Goal: Communication & Community: Answer question/provide support

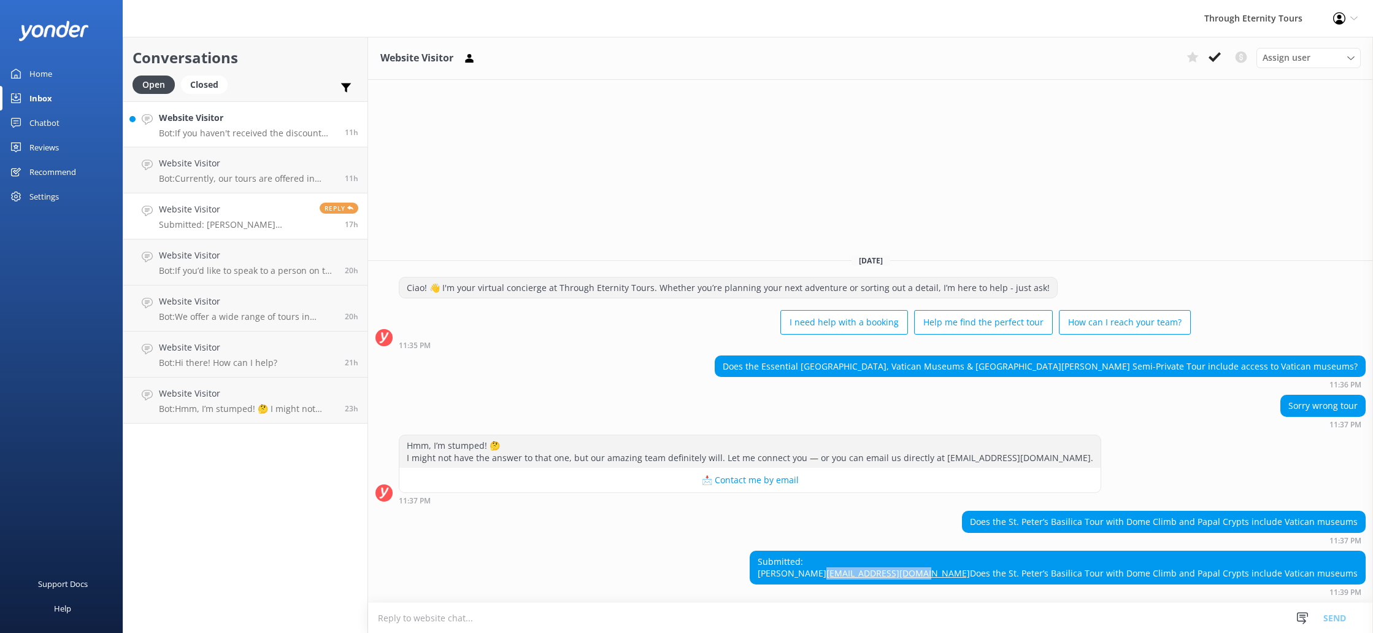
drag, startPoint x: 0, startPoint y: 0, endPoint x: 263, endPoint y: 131, distance: 294.2
click at [264, 131] on p "Bot: If you haven't received the discount code, please check your Spam folder. …" at bounding box center [247, 133] width 177 height 11
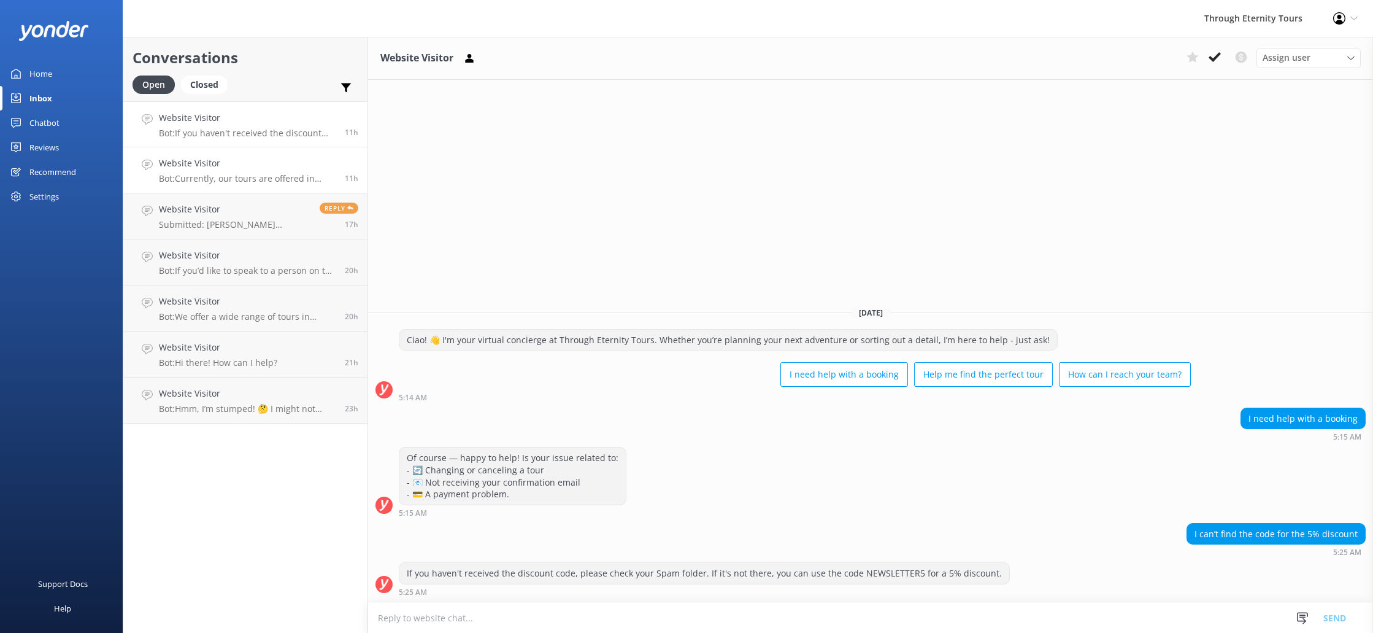
click at [272, 169] on h4 "Website Visitor" at bounding box center [247, 163] width 177 height 14
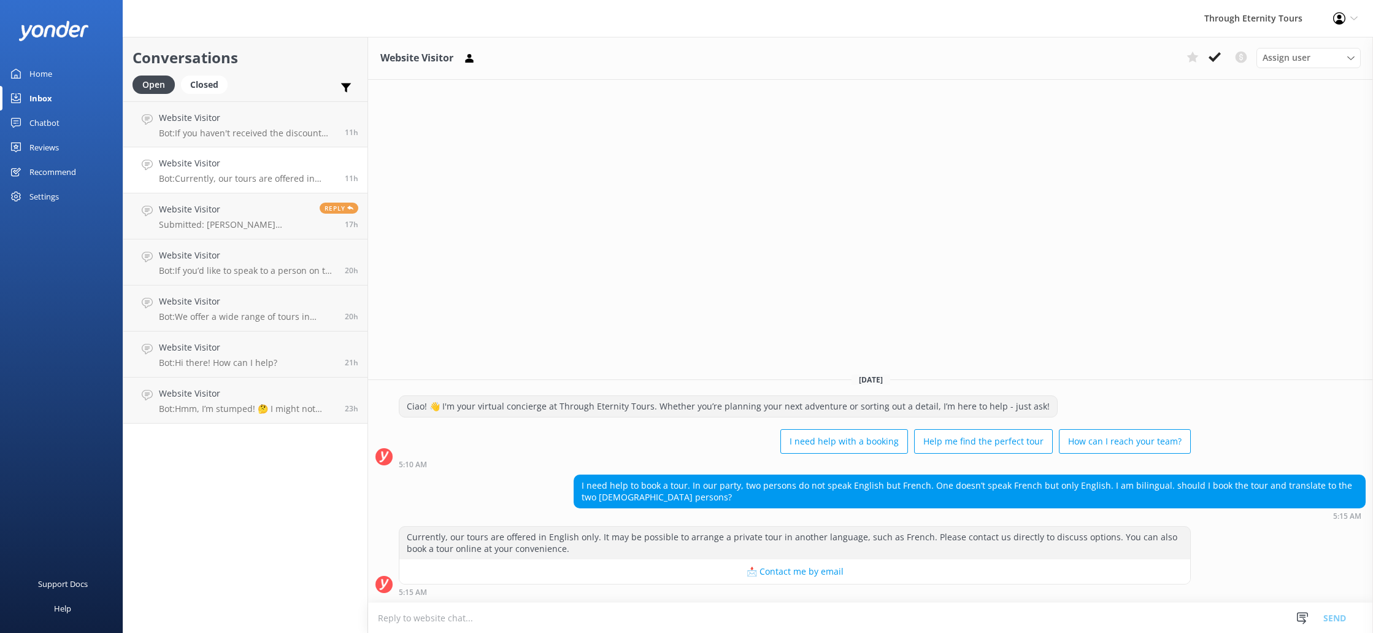
click at [274, 166] on h4 "Website Visitor" at bounding box center [247, 163] width 177 height 14
click at [293, 226] on p "Submitted: [PERSON_NAME] [EMAIL_ADDRESS][DOMAIN_NAME] Does the [GEOGRAPHIC_DATA…" at bounding box center [235, 224] width 152 height 11
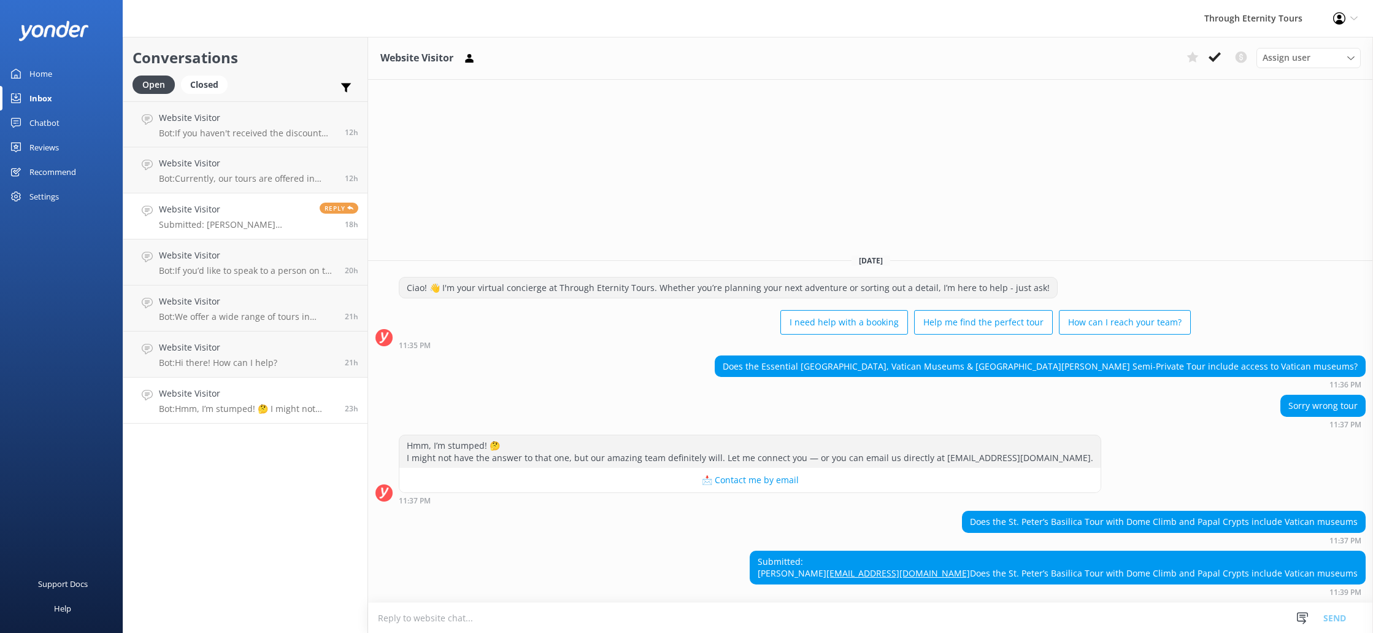
click at [250, 399] on h4 "Website Visitor" at bounding box center [247, 394] width 177 height 14
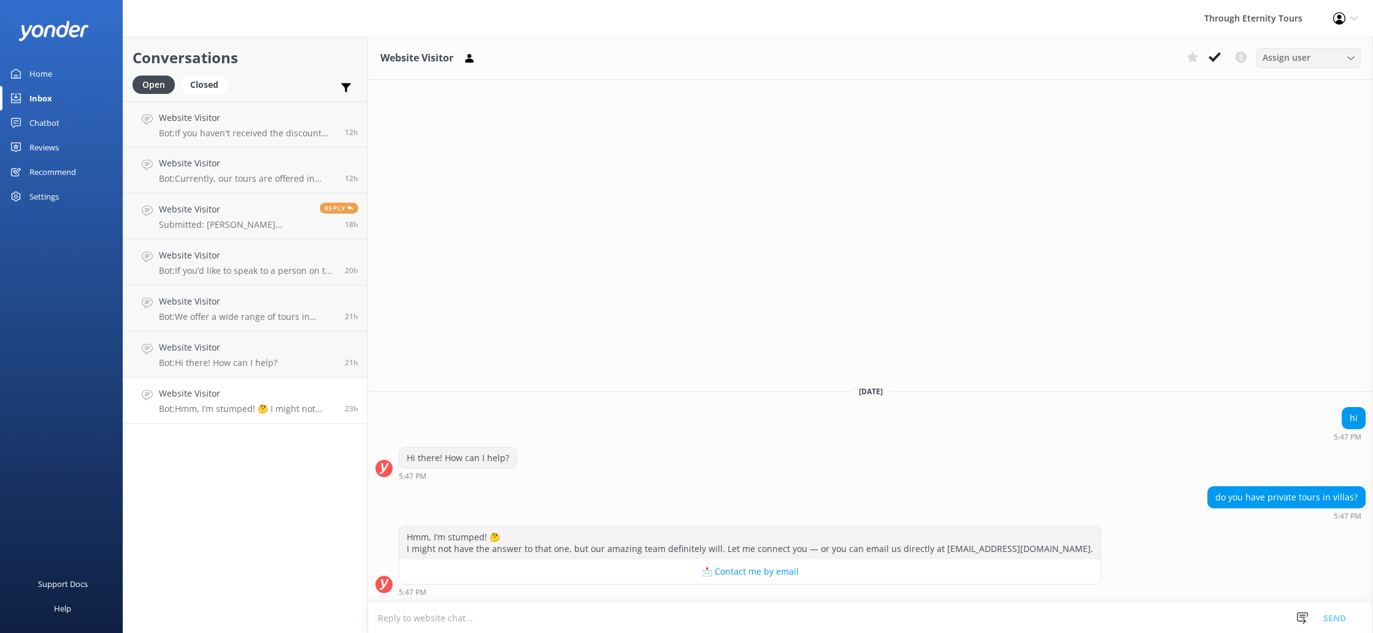
click at [1280, 62] on span "Assign user" at bounding box center [1287, 58] width 48 height 14
click at [256, 354] on h4 "Website Visitor" at bounding box center [218, 348] width 118 height 14
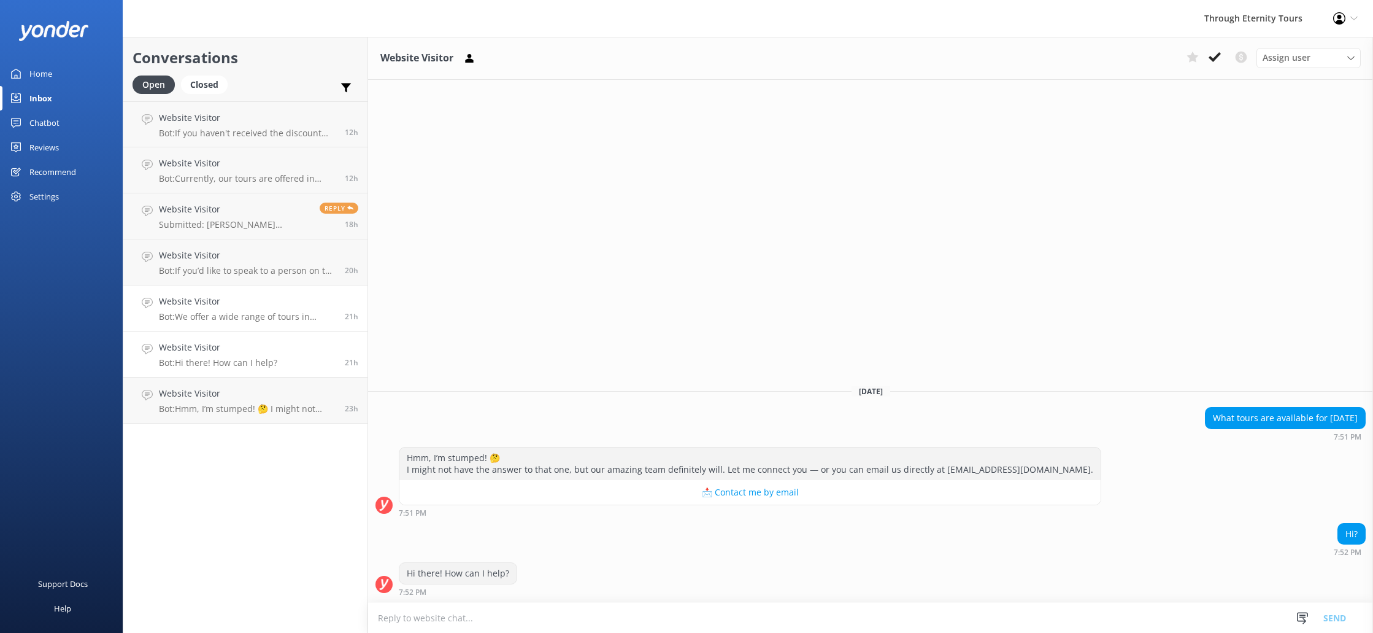
click at [242, 317] on p "Bot: We offer a wide range of tours in [GEOGRAPHIC_DATA], from iconic landmarks…" at bounding box center [247, 316] width 177 height 11
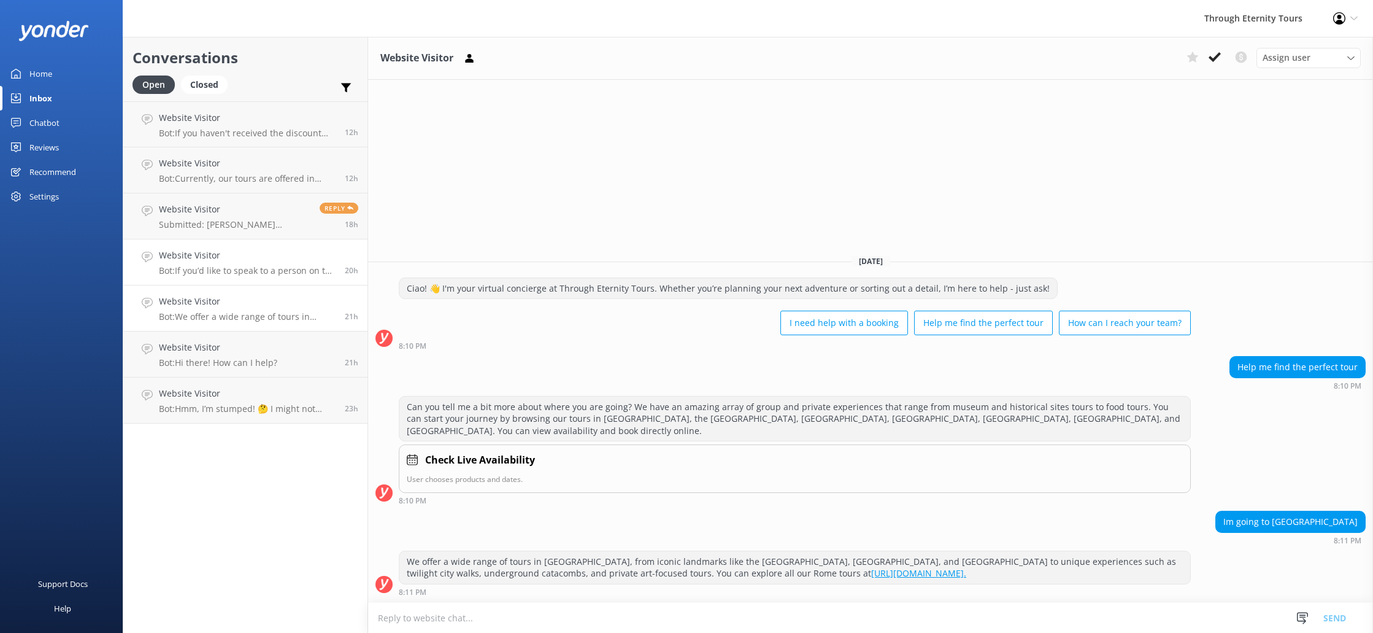
click at [255, 268] on p "Bot: If you’d like to speak to a person on the Through Eternity Tours team, ple…" at bounding box center [247, 270] width 177 height 11
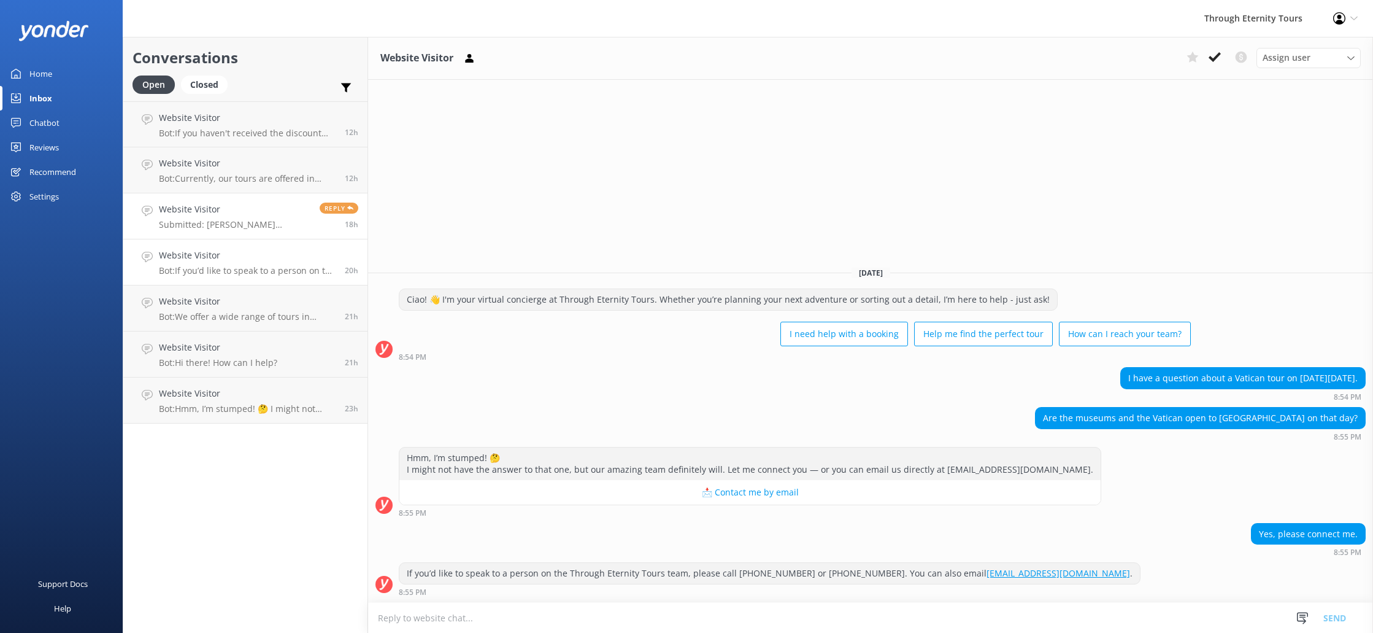
click at [250, 215] on h4 "Website Visitor" at bounding box center [235, 210] width 152 height 14
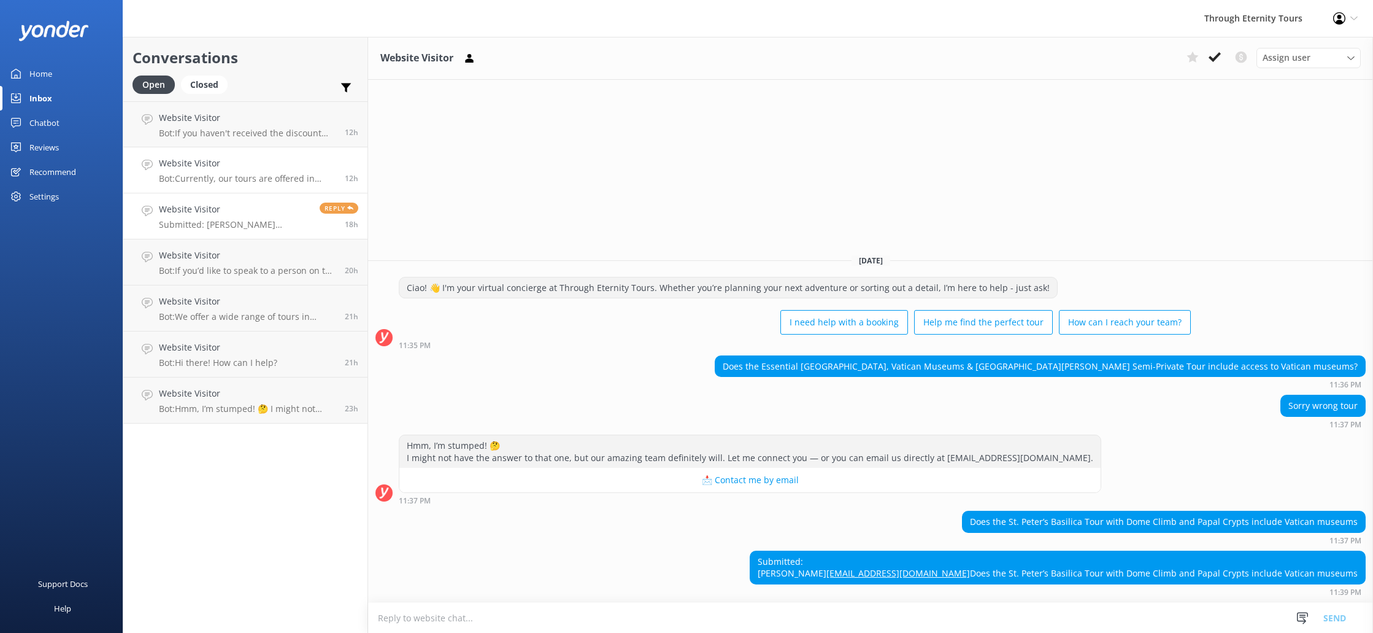
click at [286, 183] on p "Bot: Currently, our tours are offered in English only. It may be possible to ar…" at bounding box center [247, 178] width 177 height 11
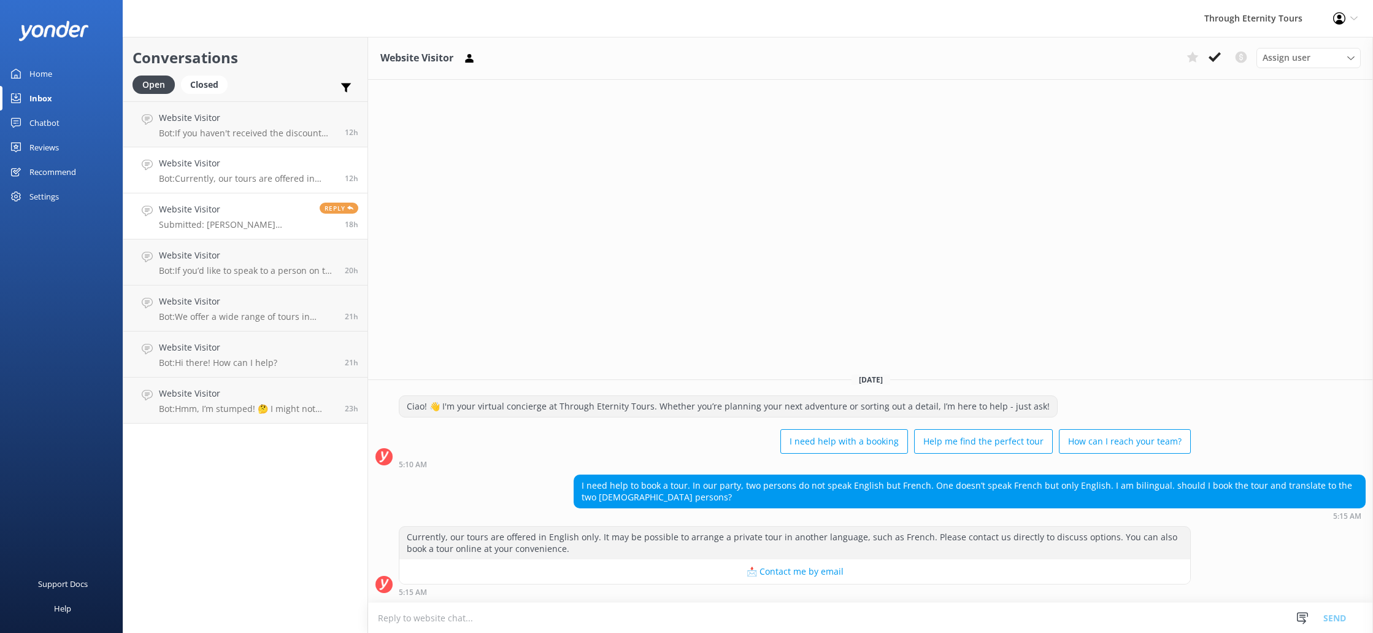
click at [285, 229] on p "Submitted: [PERSON_NAME] [EMAIL_ADDRESS][DOMAIN_NAME] Does the [GEOGRAPHIC_DATA…" at bounding box center [235, 224] width 152 height 11
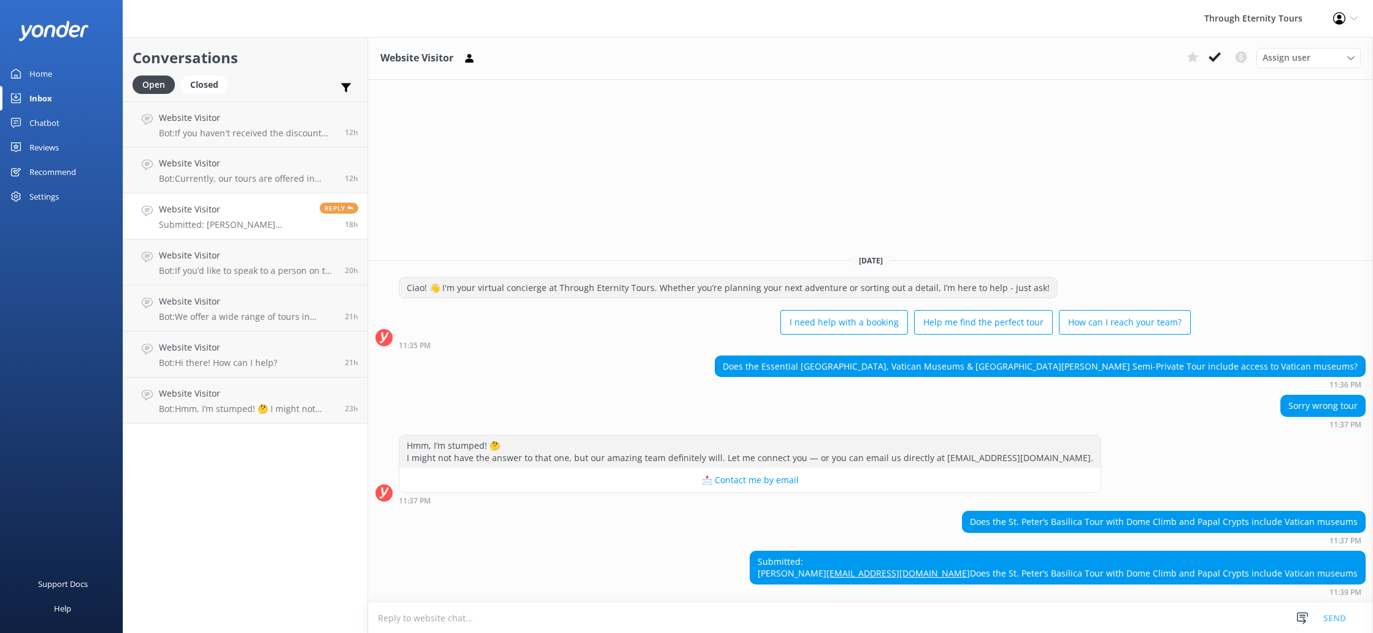
click at [336, 211] on span "Reply" at bounding box center [339, 208] width 39 height 11
click at [262, 172] on div "Website Visitor Bot: Currently, our tours are offered in English only. It may b…" at bounding box center [247, 169] width 177 height 27
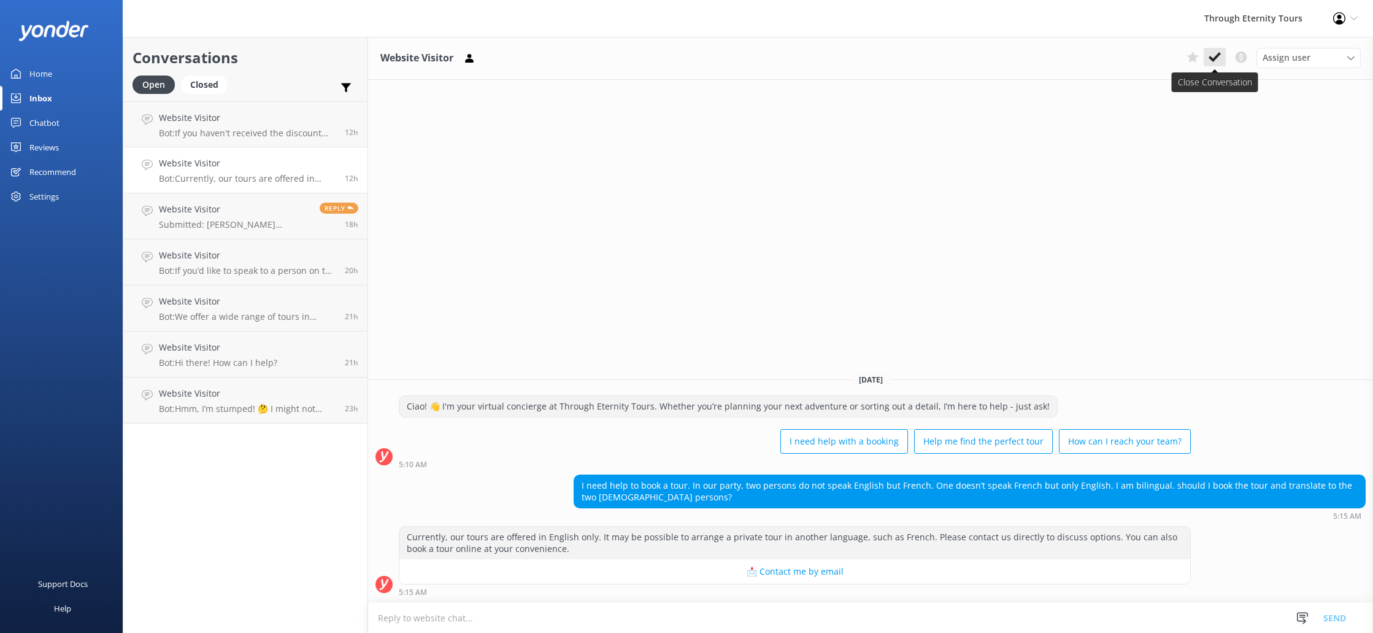
click at [1213, 54] on icon at bounding box center [1215, 57] width 12 height 12
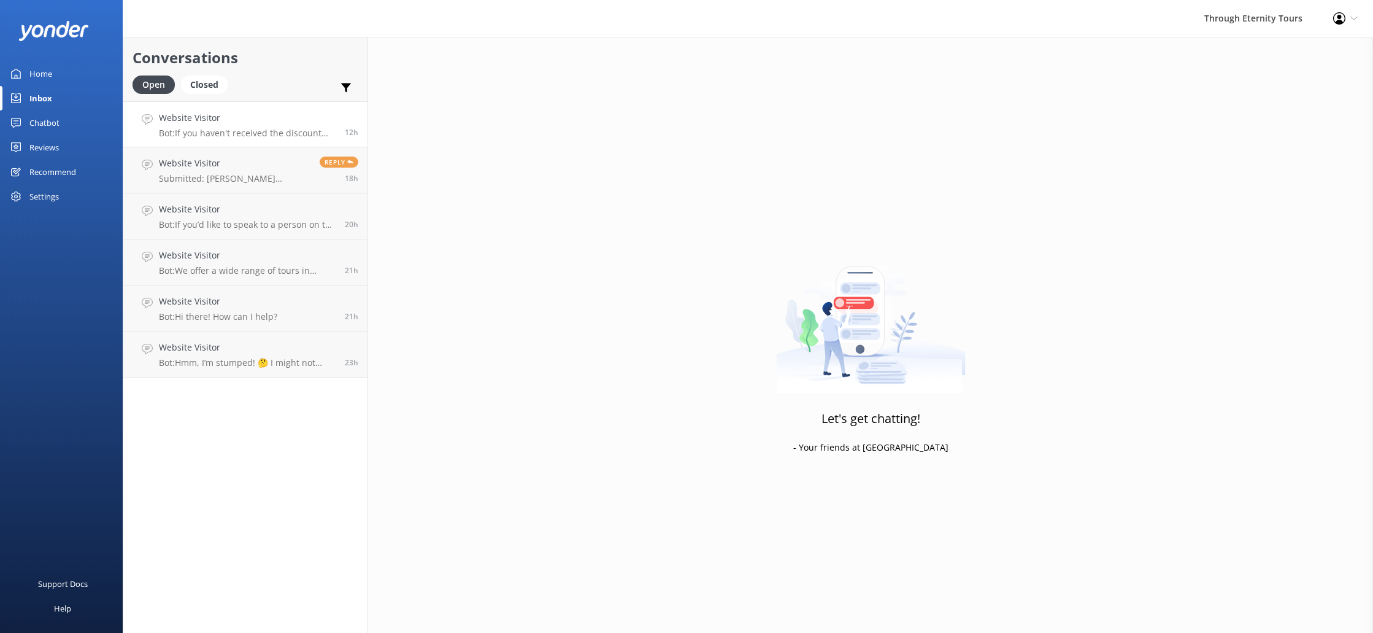
click at [264, 142] on link "Website Visitor Bot: If you haven't received the discount code, please check yo…" at bounding box center [245, 124] width 244 height 46
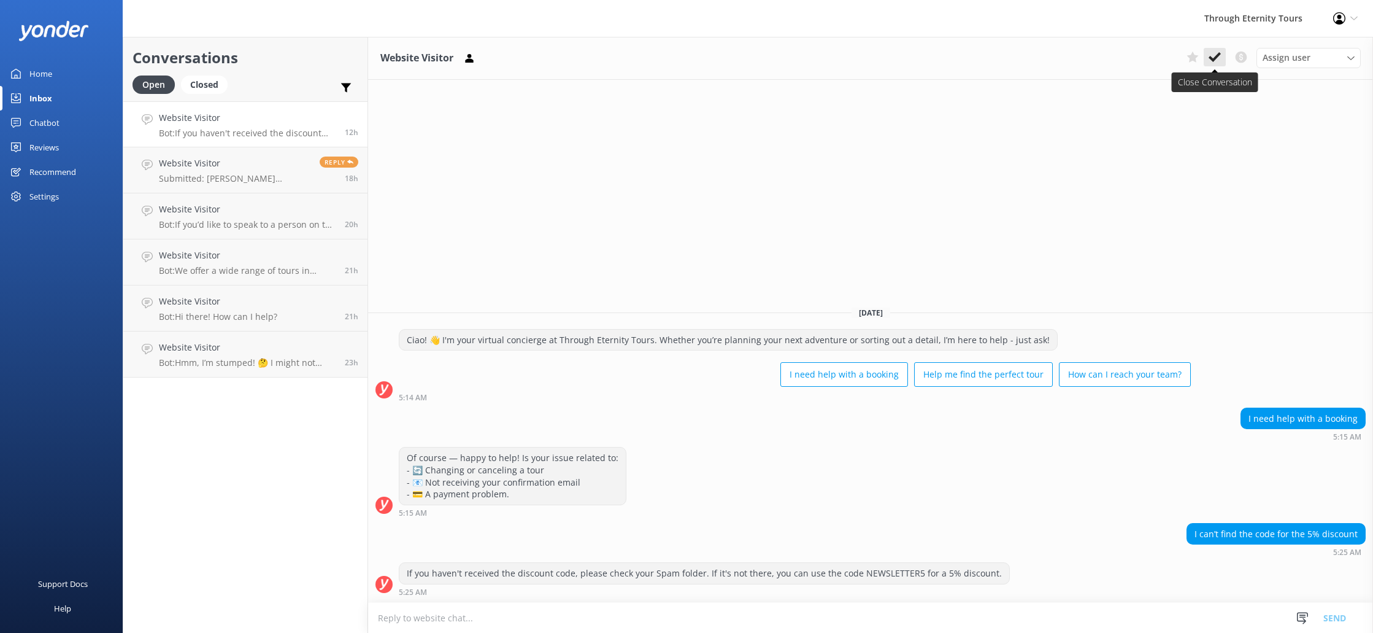
click at [1218, 59] on icon at bounding box center [1215, 57] width 12 height 12
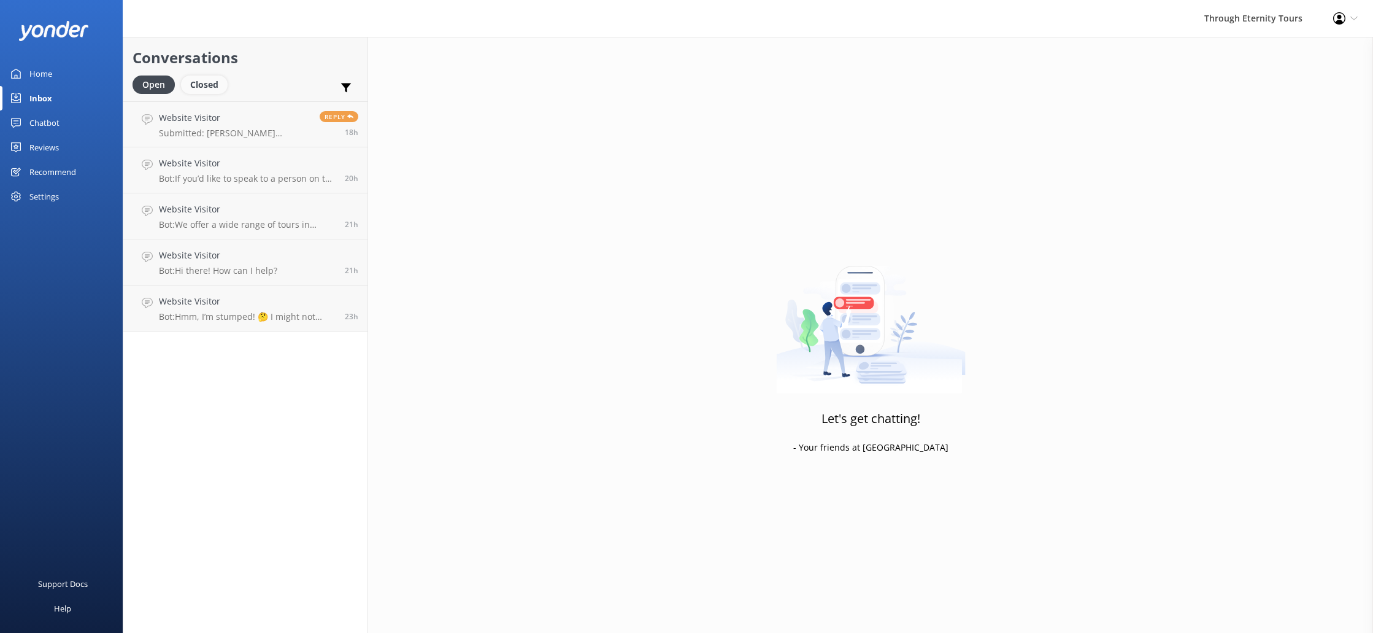
click at [195, 87] on div "Closed" at bounding box center [204, 84] width 47 height 18
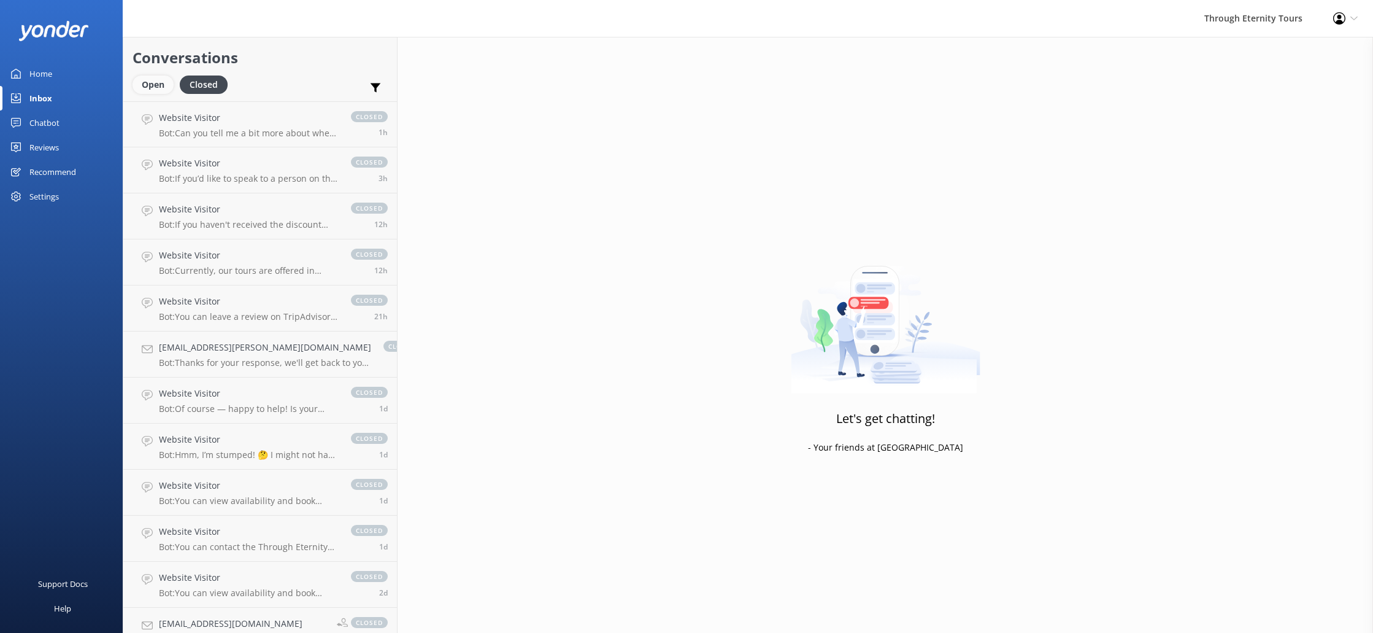
click at [145, 90] on div "Open" at bounding box center [153, 84] width 41 height 18
